Goal: Task Accomplishment & Management: Manage account settings

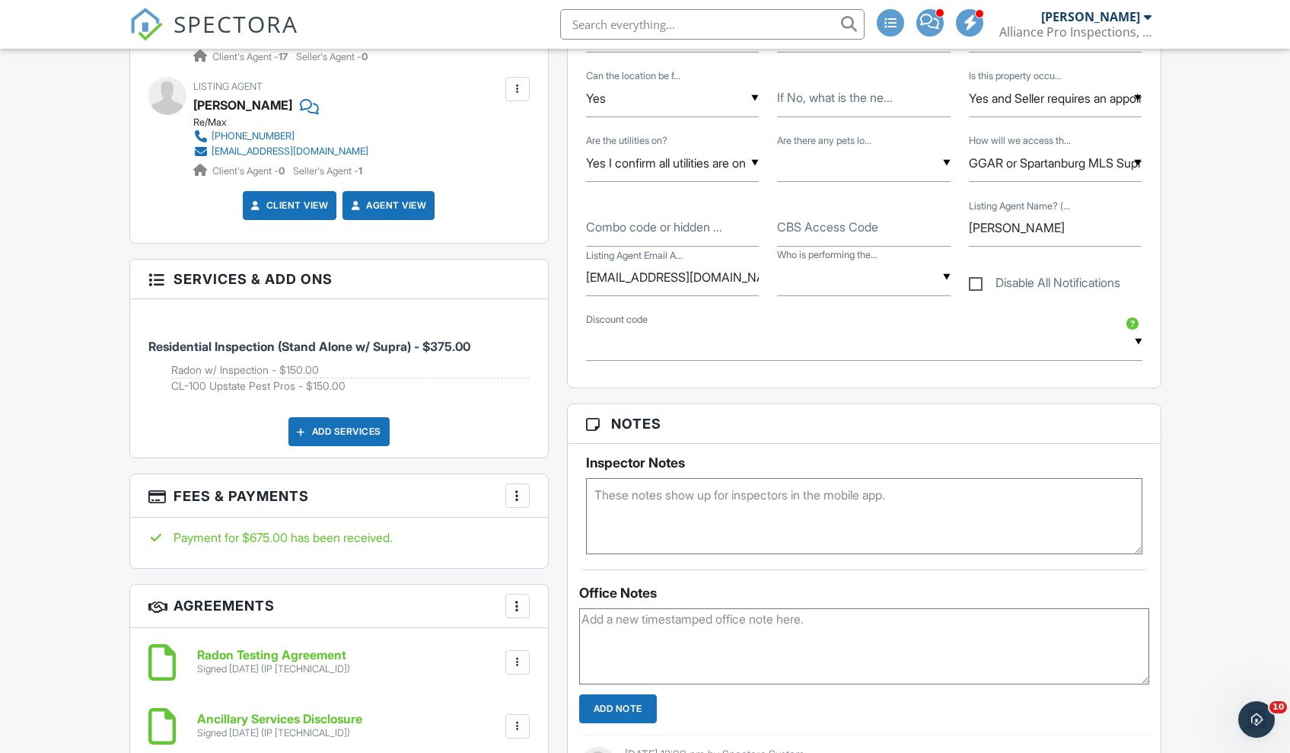
click at [516, 493] on div at bounding box center [517, 495] width 15 height 15
click at [558, 537] on li "Edit Fees & Payments" at bounding box center [594, 542] width 159 height 38
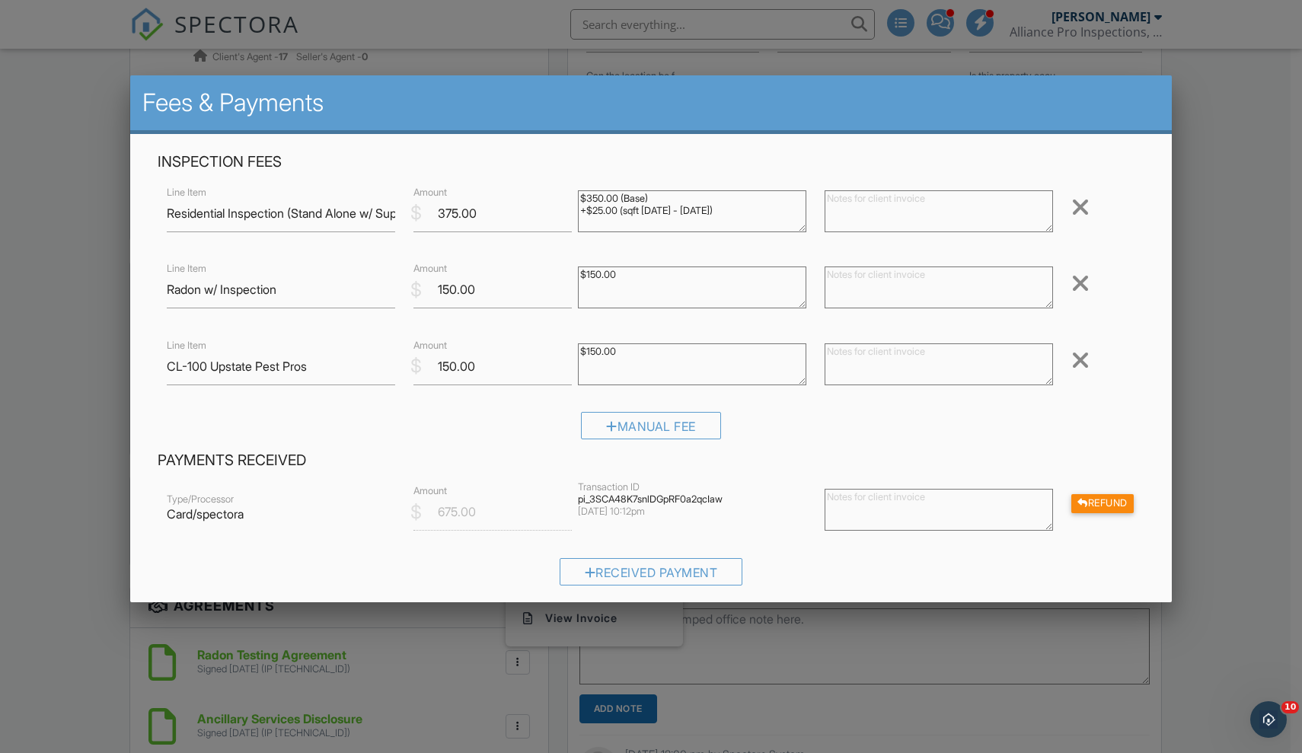
click at [1074, 356] on div at bounding box center [1080, 360] width 18 height 24
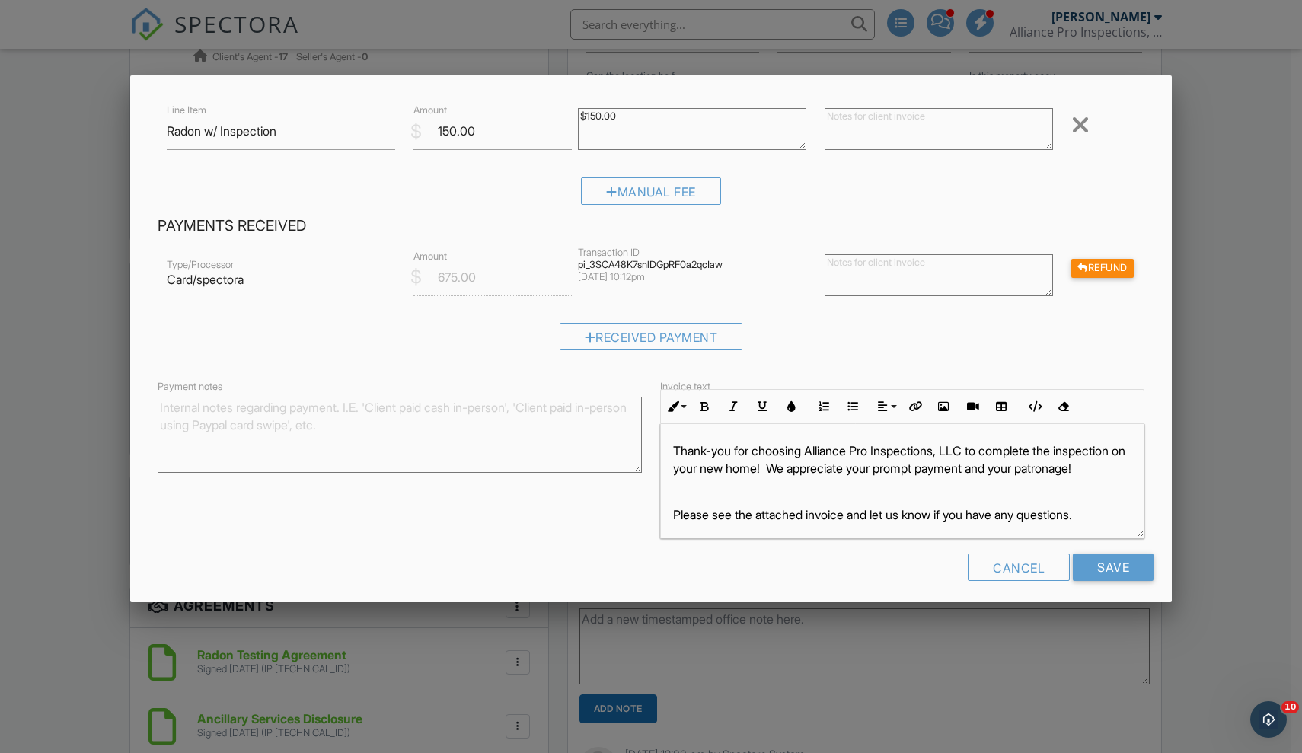
scroll to position [165, 0]
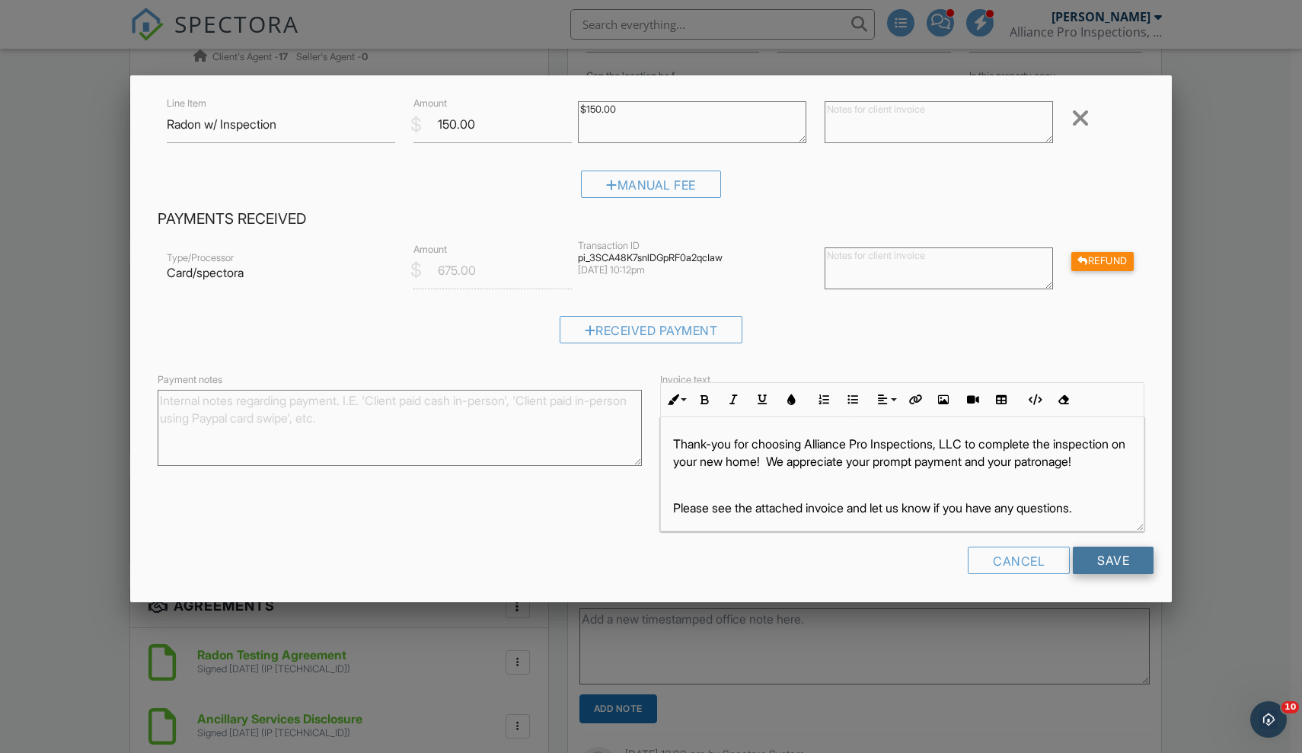
click at [1113, 557] on input "Save" at bounding box center [1113, 560] width 81 height 27
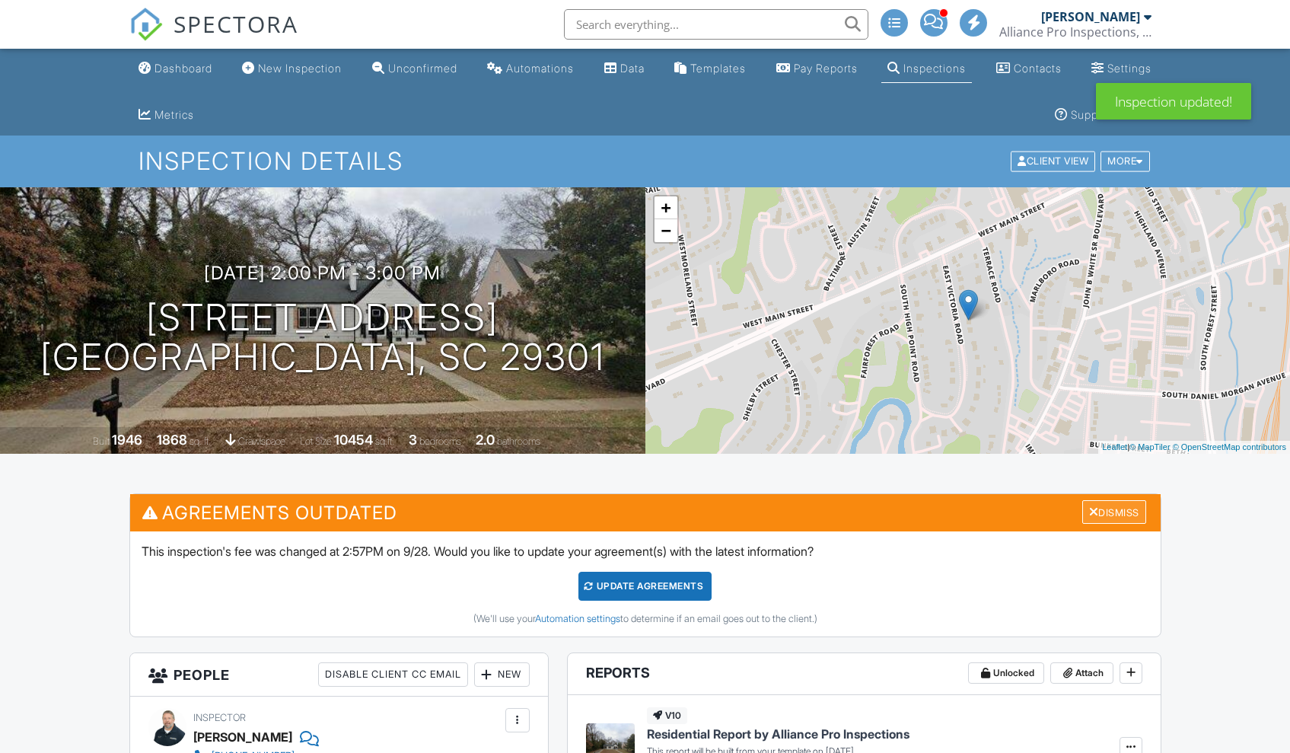
click at [1115, 506] on div "Dismiss" at bounding box center [1115, 512] width 64 height 24
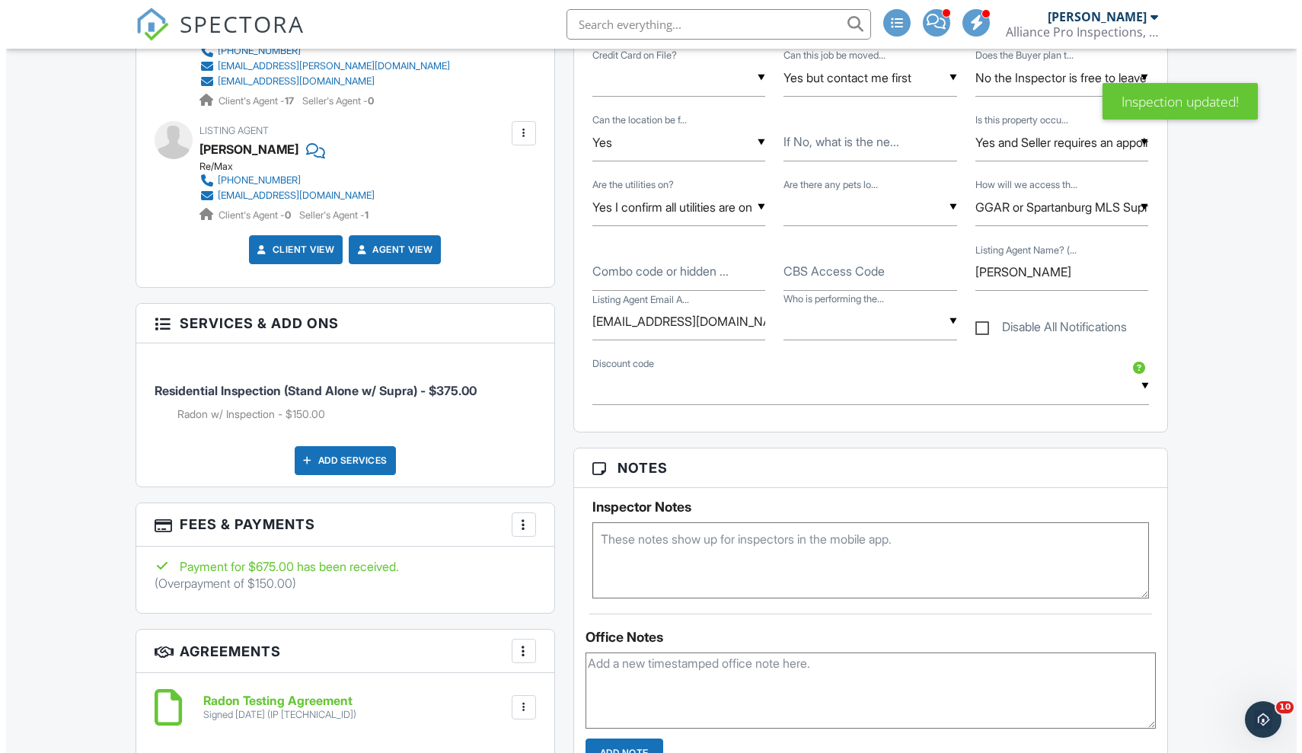
scroll to position [917, 0]
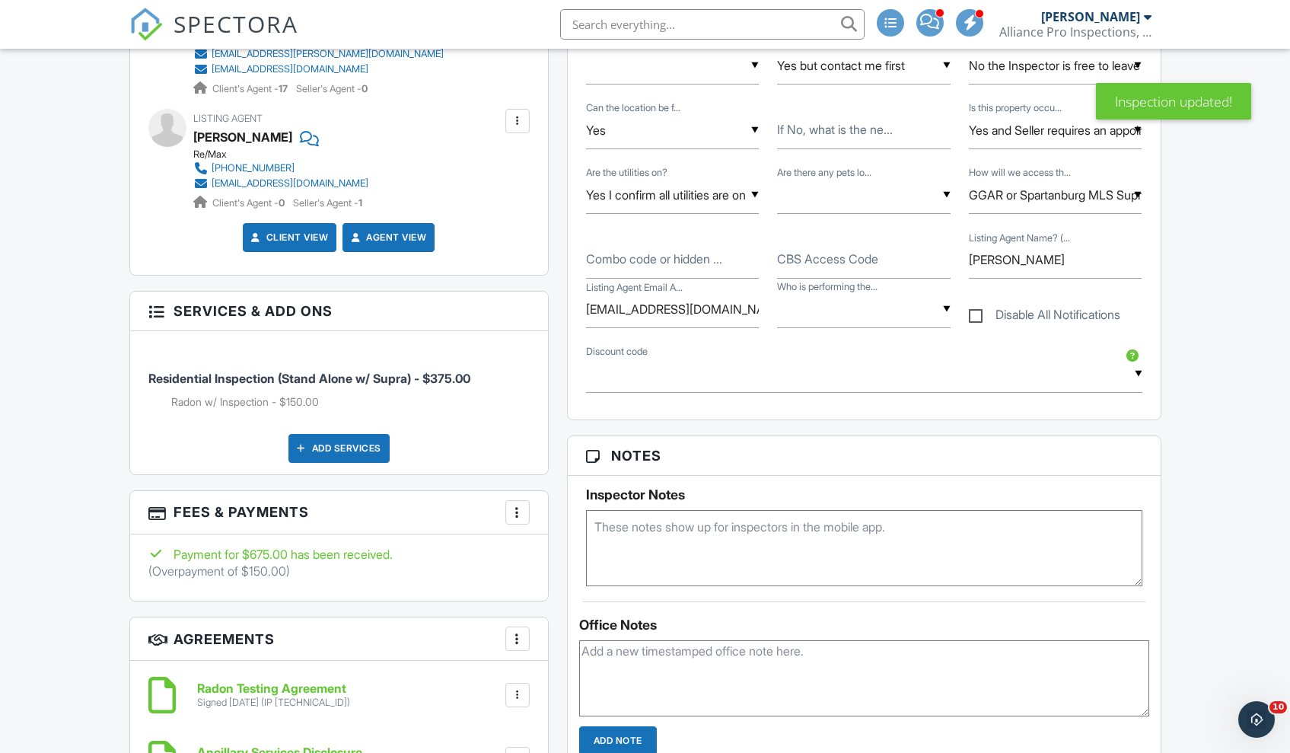
click at [520, 505] on div at bounding box center [517, 512] width 15 height 15
click at [564, 560] on li "Edit Fees & Payments" at bounding box center [594, 559] width 159 height 38
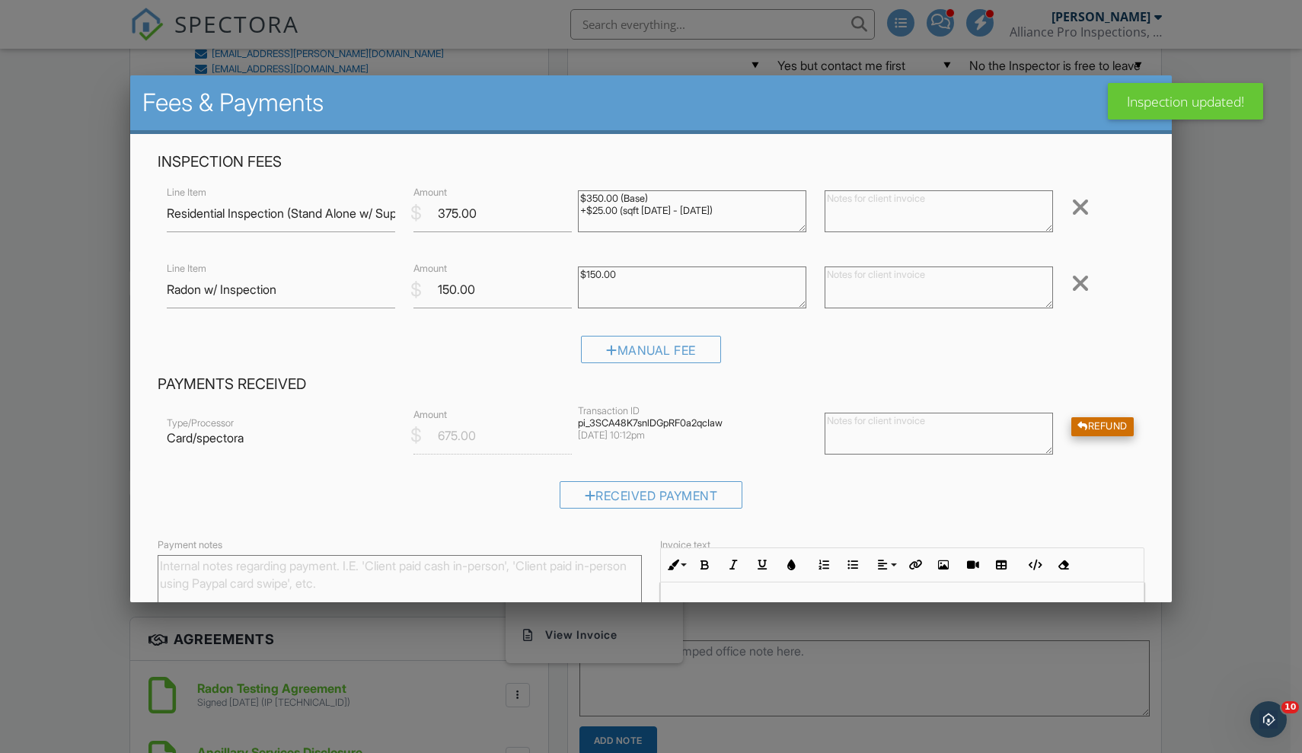
click at [1090, 426] on div "Refund" at bounding box center [1102, 426] width 62 height 19
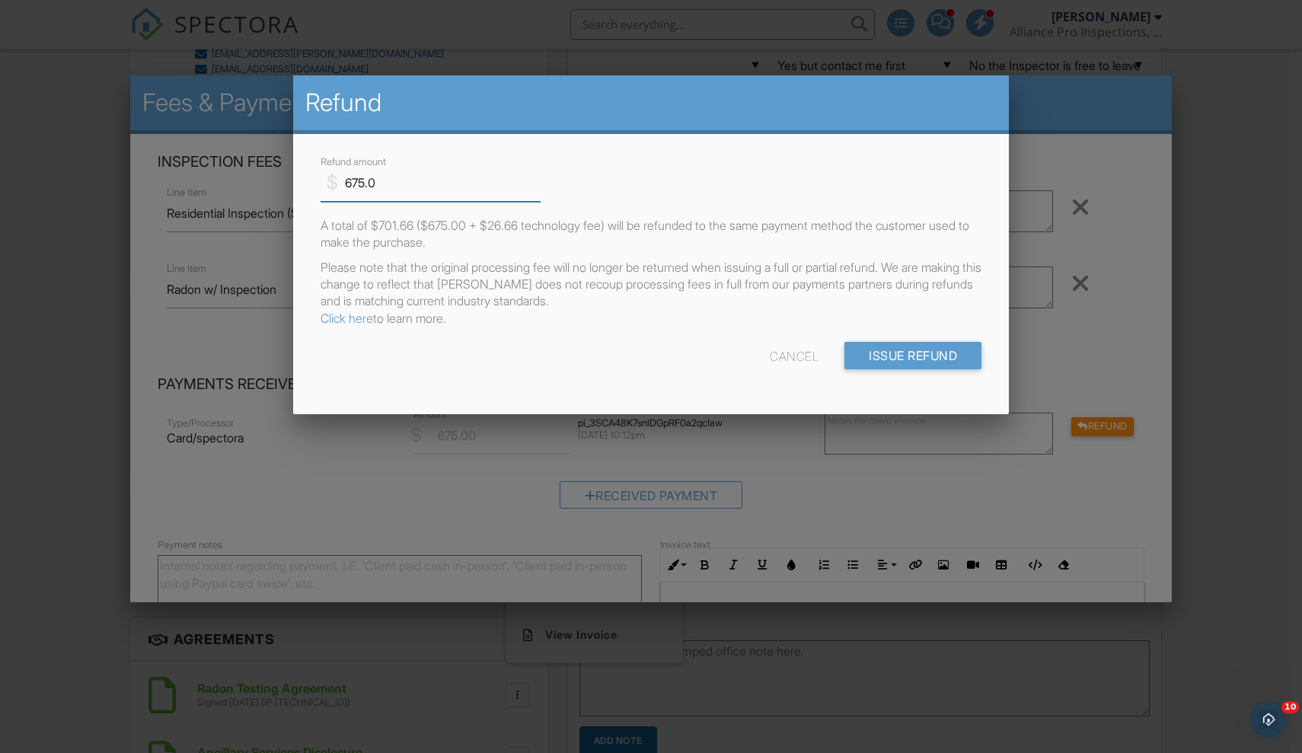
drag, startPoint x: 397, startPoint y: 182, endPoint x: 250, endPoint y: 181, distance: 147.7
type input "150"
click at [930, 352] on input "Issue Refund" at bounding box center [912, 355] width 137 height 27
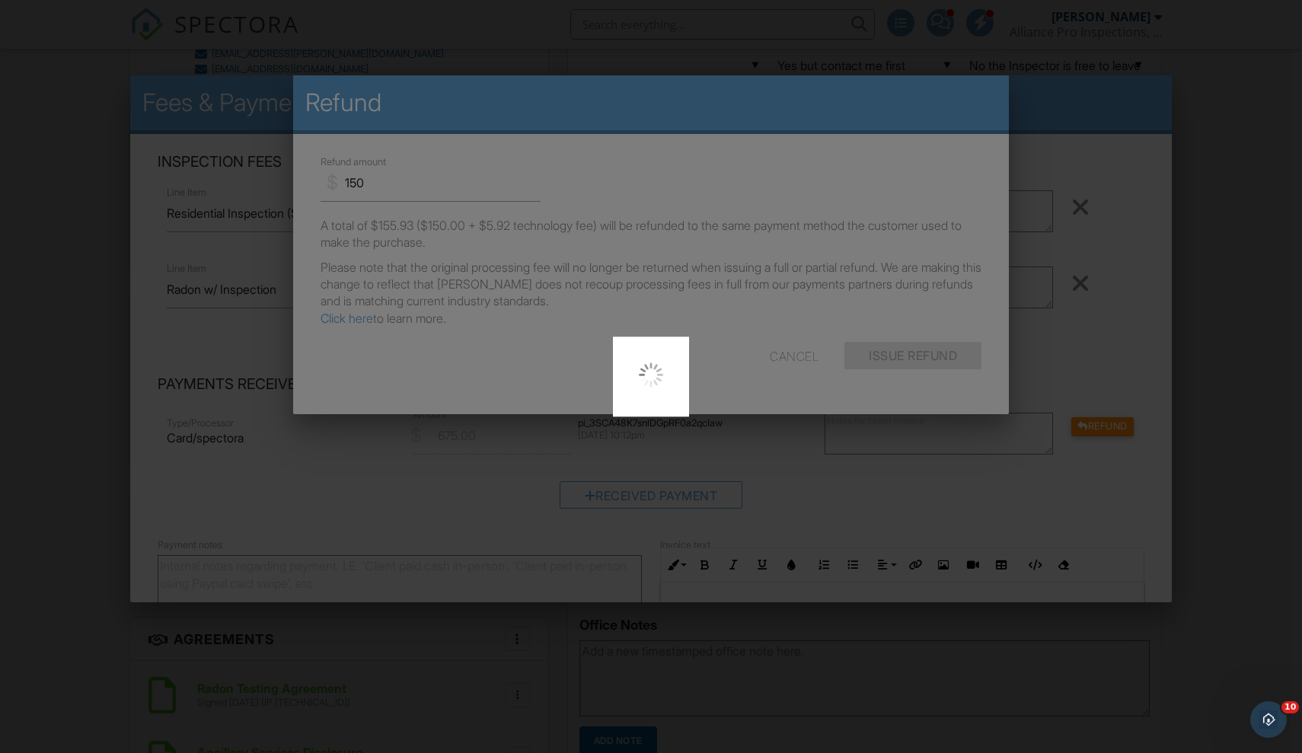
click at [919, 355] on div at bounding box center [651, 376] width 1302 height 753
